Goal: Information Seeking & Learning: Learn about a topic

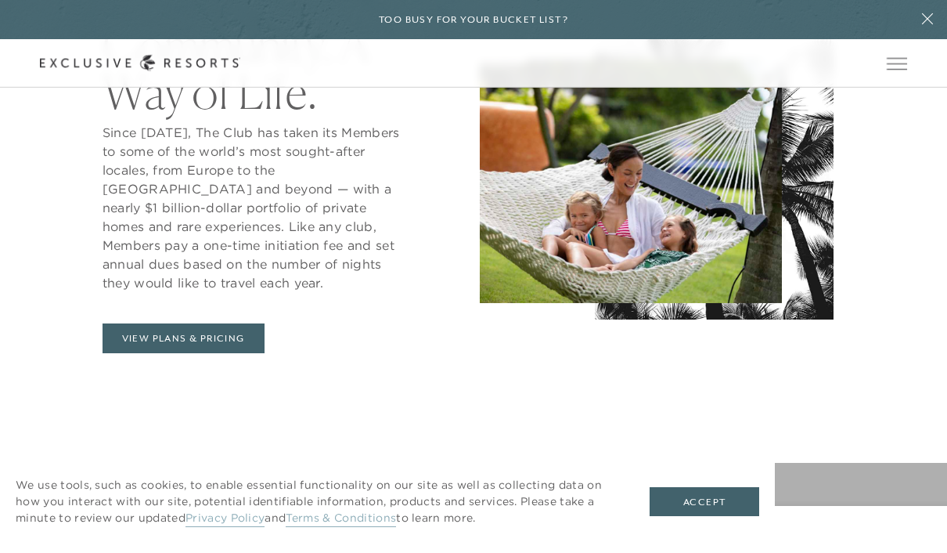
scroll to position [721, 0]
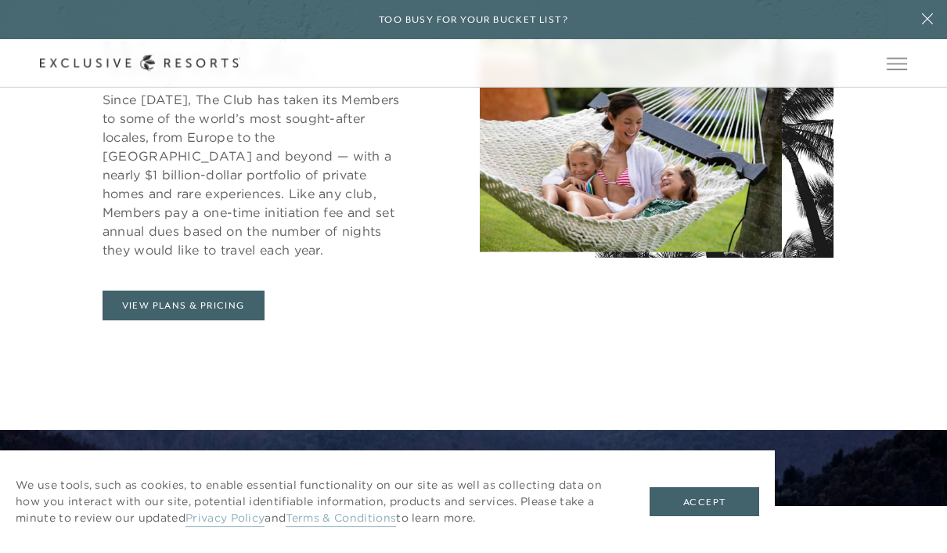
click at [725, 517] on button "Accept" at bounding box center [705, 502] width 110 height 30
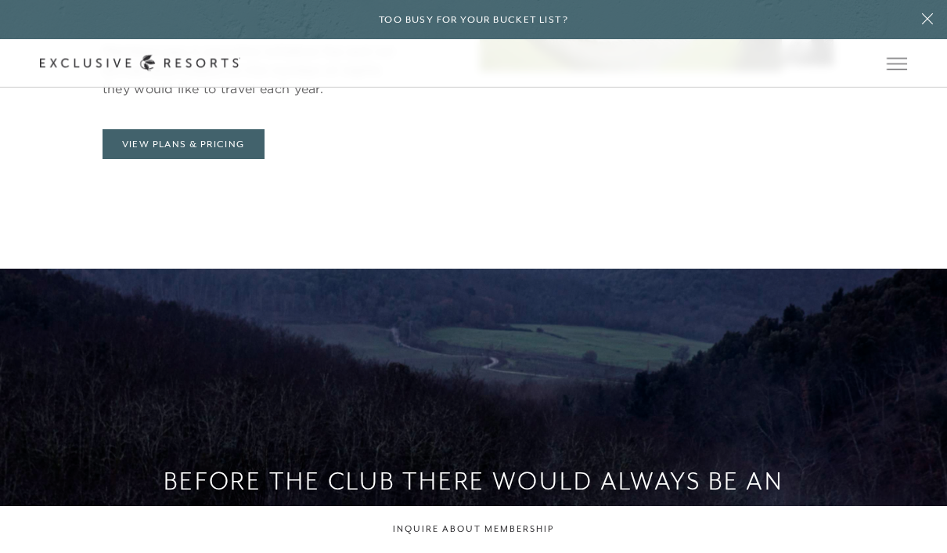
scroll to position [880, 0]
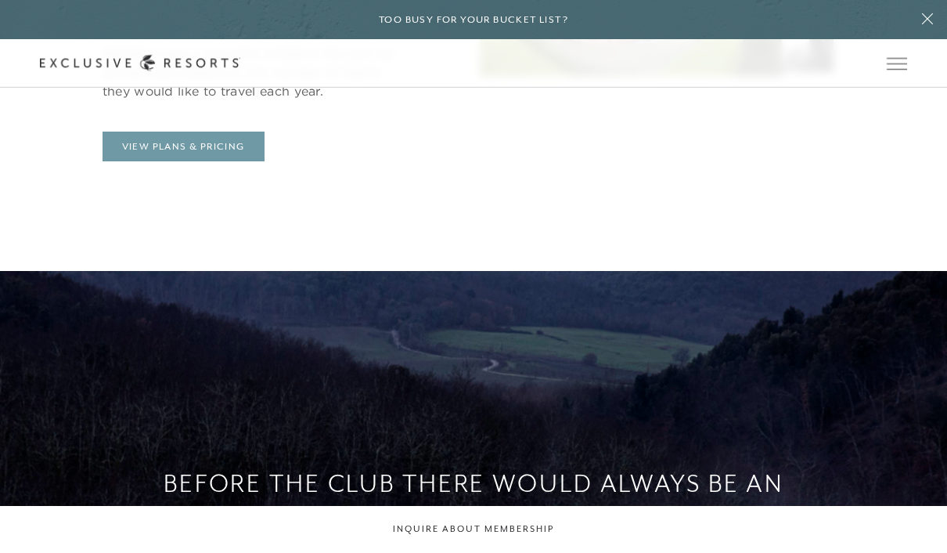
click at [208, 161] on link "View Plans & Pricing" at bounding box center [184, 147] width 162 height 30
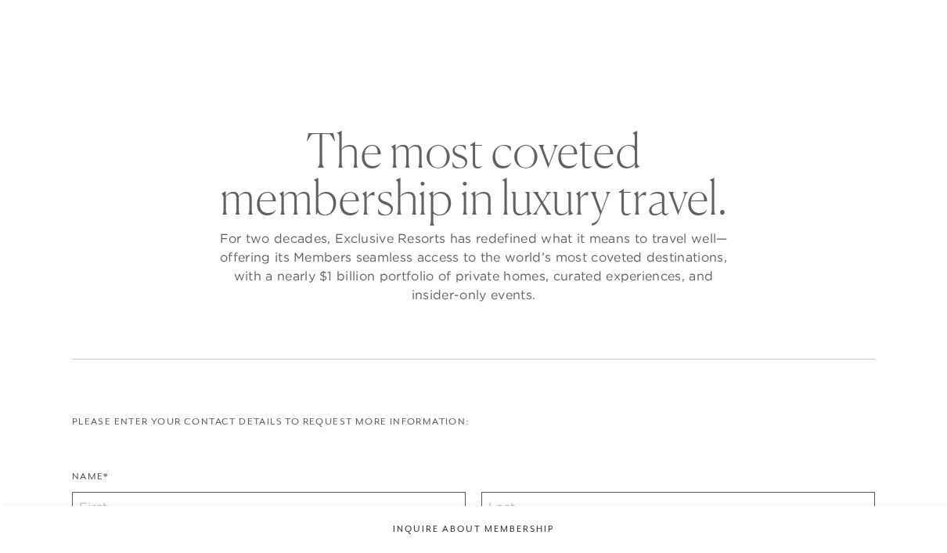
checkbox input "false"
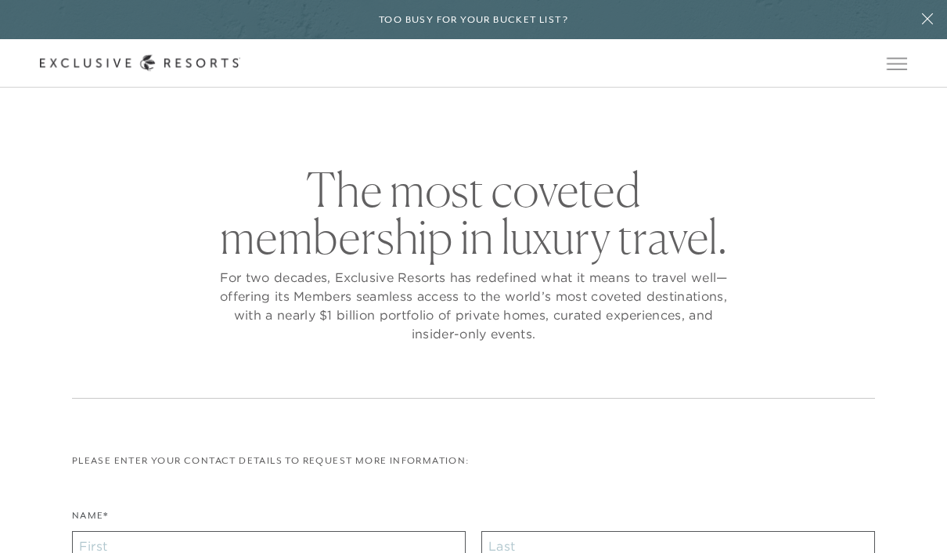
click at [895, 69] on button "Open navigation" at bounding box center [897, 63] width 20 height 11
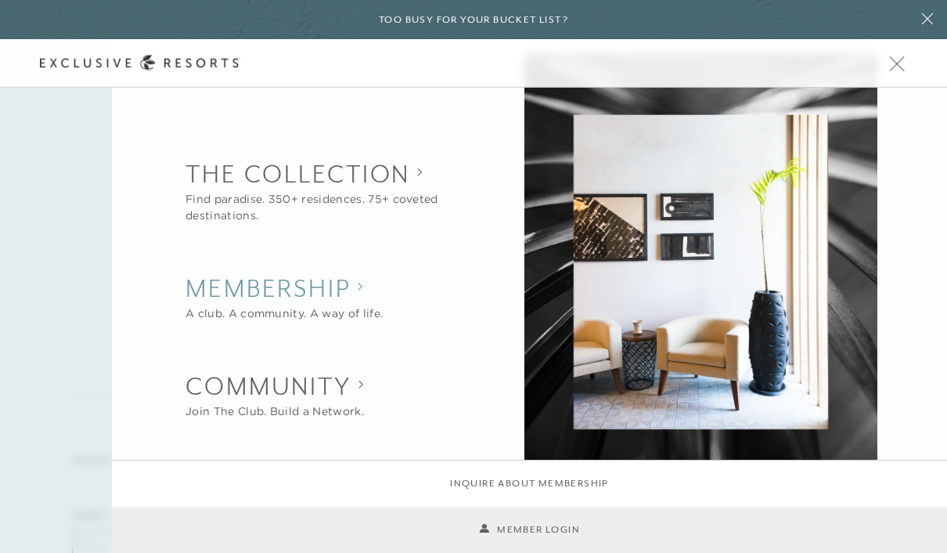
click at [307, 286] on h2 "Membership" at bounding box center [284, 288] width 197 height 34
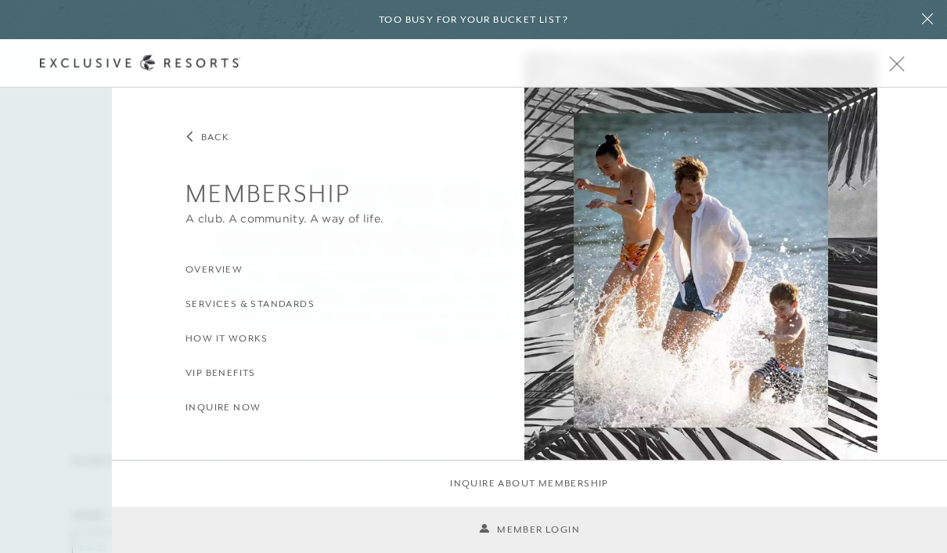
click at [229, 264] on h3 "Overview" at bounding box center [214, 269] width 57 height 15
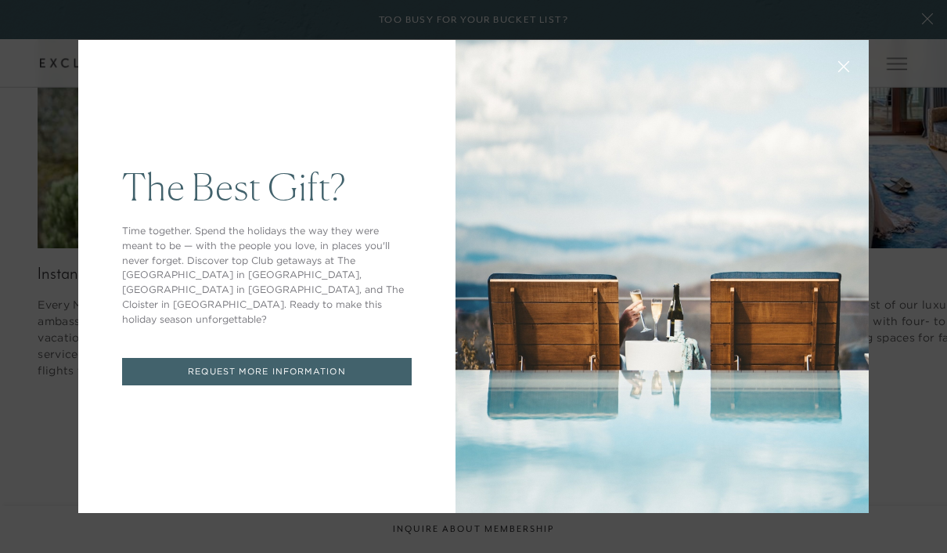
click at [844, 84] on button at bounding box center [844, 65] width 38 height 38
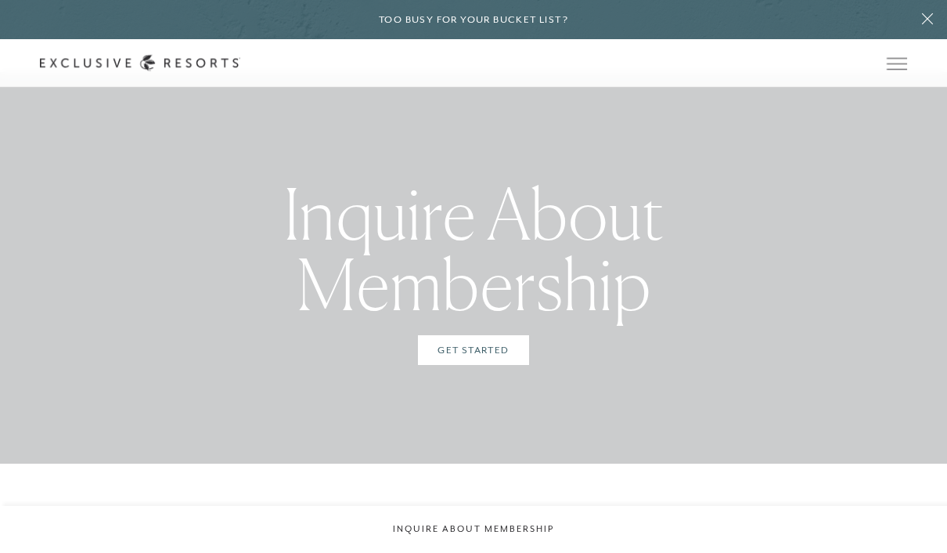
scroll to position [4313, 0]
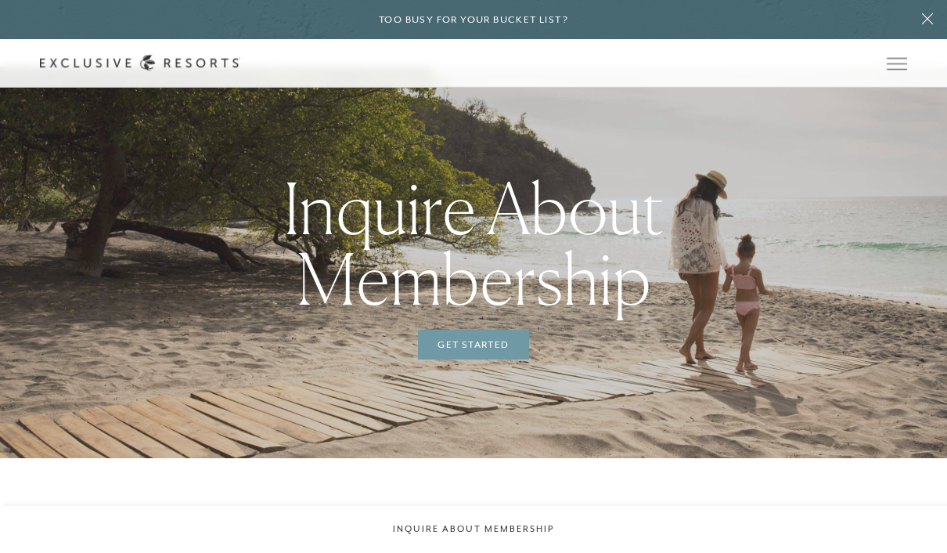
click at [495, 359] on link "Get Started" at bounding box center [473, 345] width 110 height 30
